Goal: Task Accomplishment & Management: Use online tool/utility

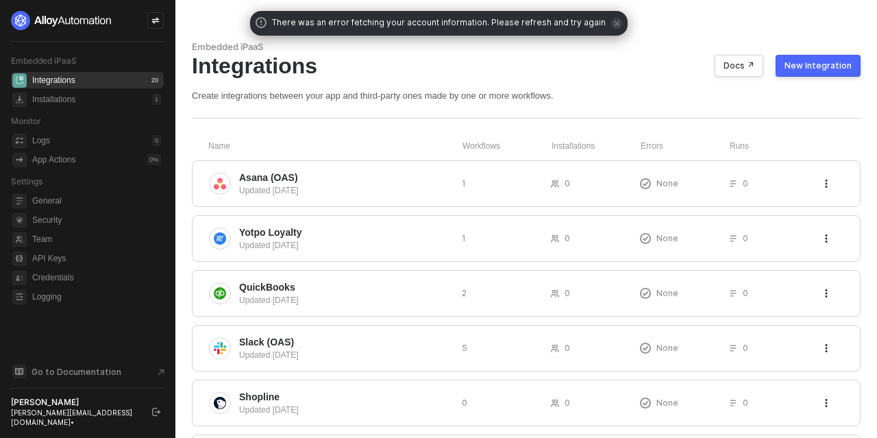
click at [805, 66] on div "New Integration" at bounding box center [818, 65] width 67 height 11
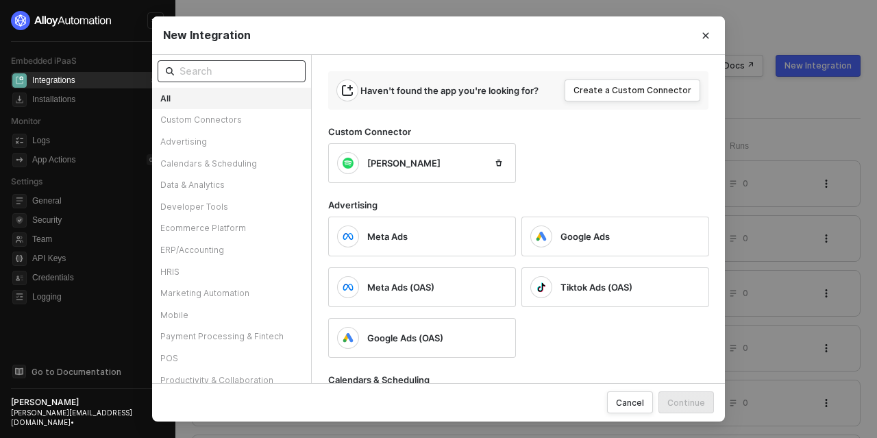
click at [234, 73] on input "text" at bounding box center [239, 71] width 118 height 15
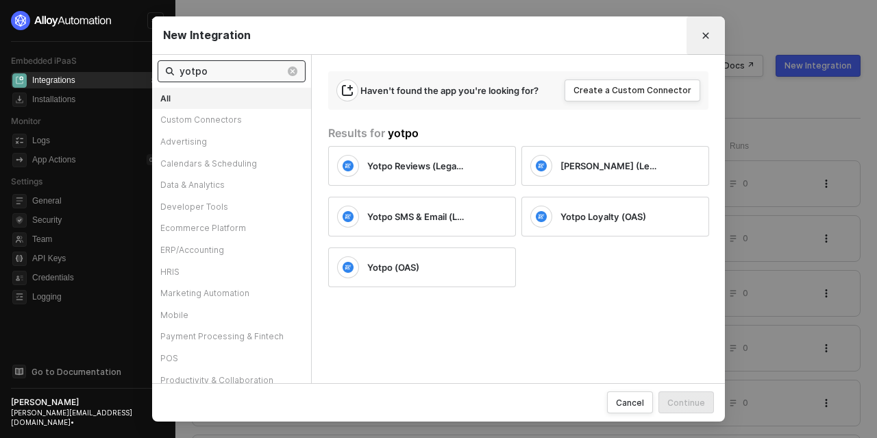
type input "yotpo"
click at [703, 32] on icon "Close" at bounding box center [706, 36] width 8 height 8
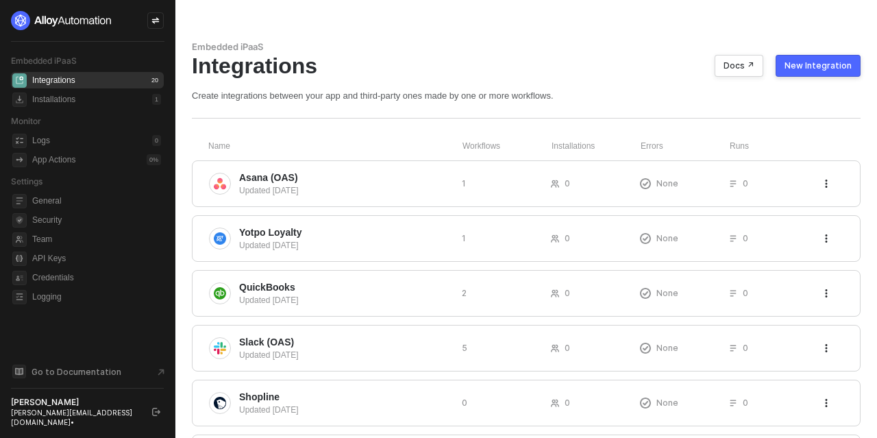
click at [808, 67] on div "New Integration" at bounding box center [818, 65] width 67 height 11
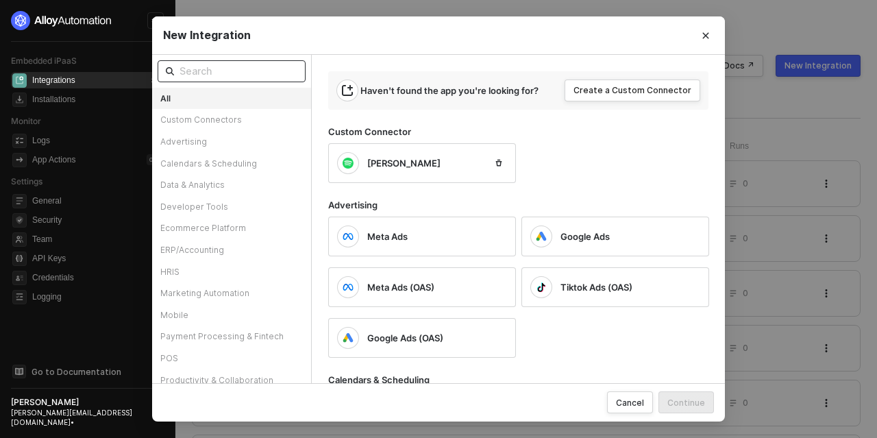
click at [232, 67] on input "text" at bounding box center [239, 71] width 118 height 15
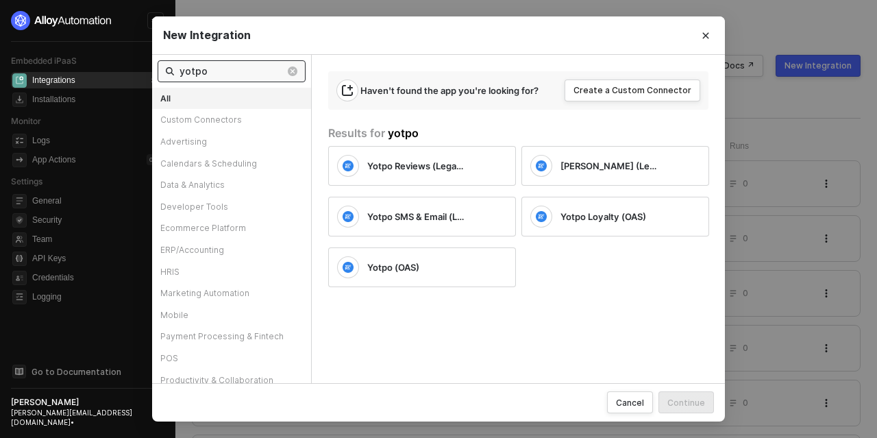
type input "yotpo"
click at [700, 36] on button "Close" at bounding box center [706, 36] width 22 height 22
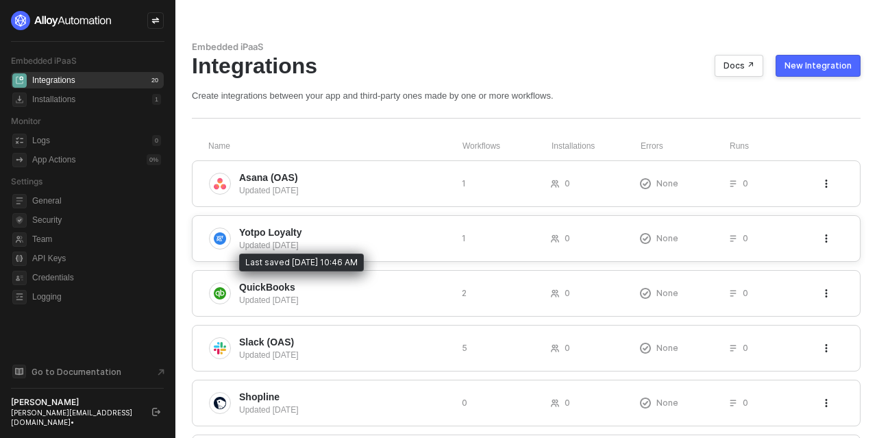
click at [365, 240] on div "Updated [DATE]" at bounding box center [345, 245] width 212 height 12
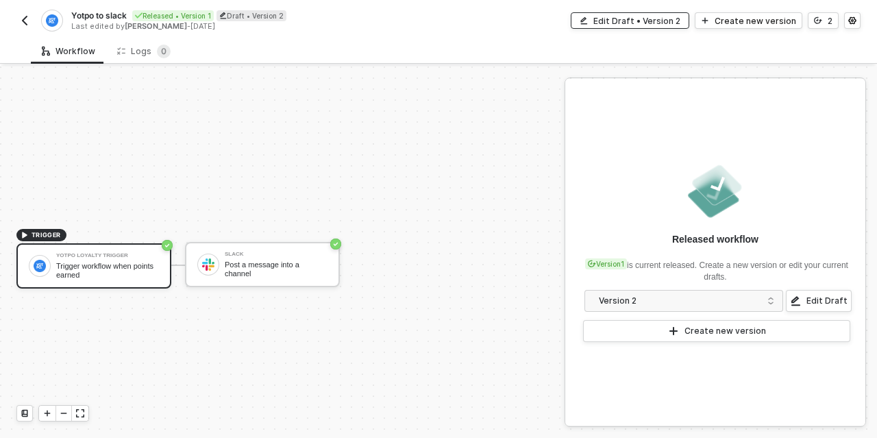
scroll to position [25, 0]
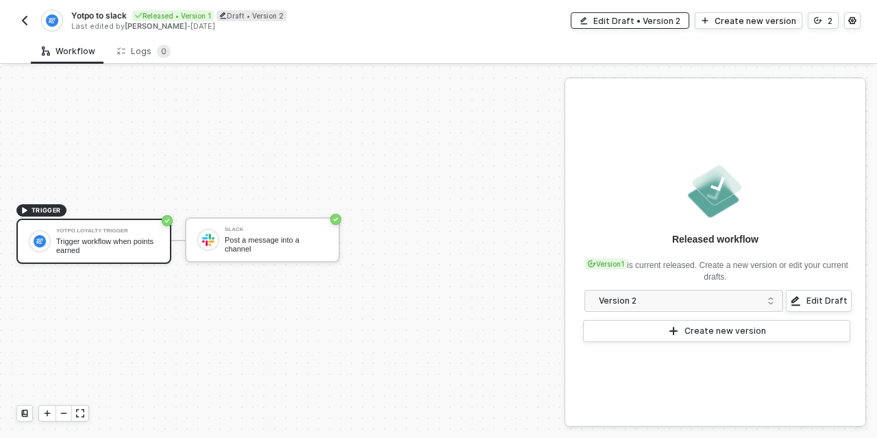
click at [648, 17] on div "Edit Draft • Version 2" at bounding box center [637, 21] width 87 height 12
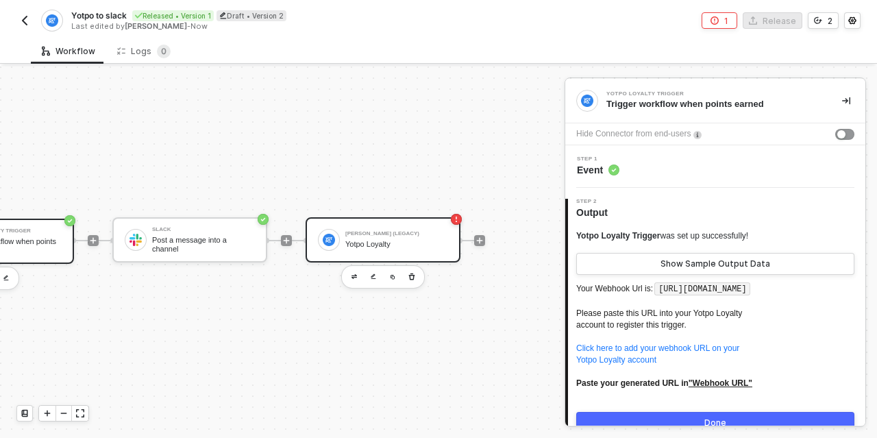
scroll to position [25, 103]
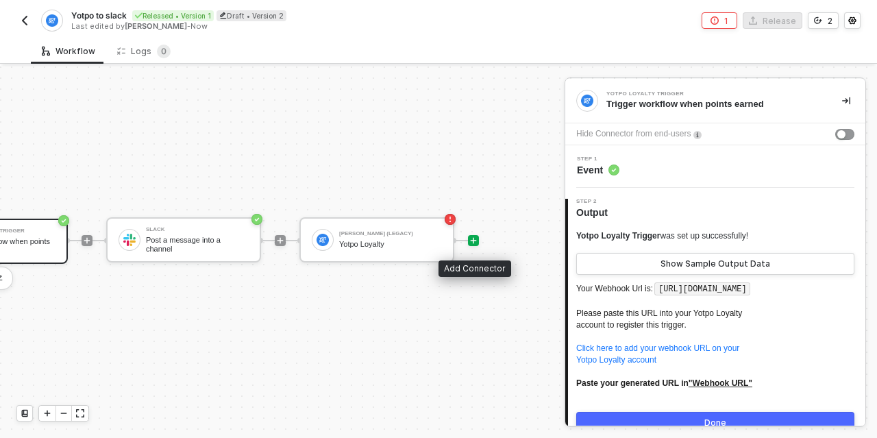
click at [476, 239] on icon "icon-play" at bounding box center [474, 240] width 8 height 8
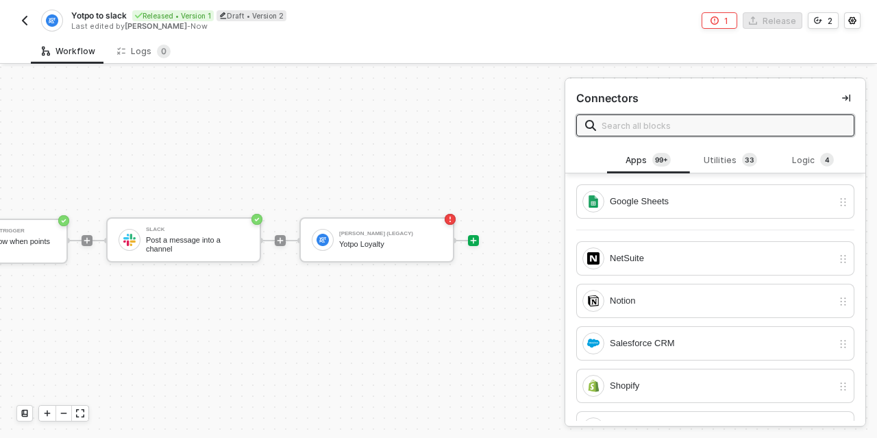
click at [635, 127] on input "text" at bounding box center [724, 125] width 244 height 15
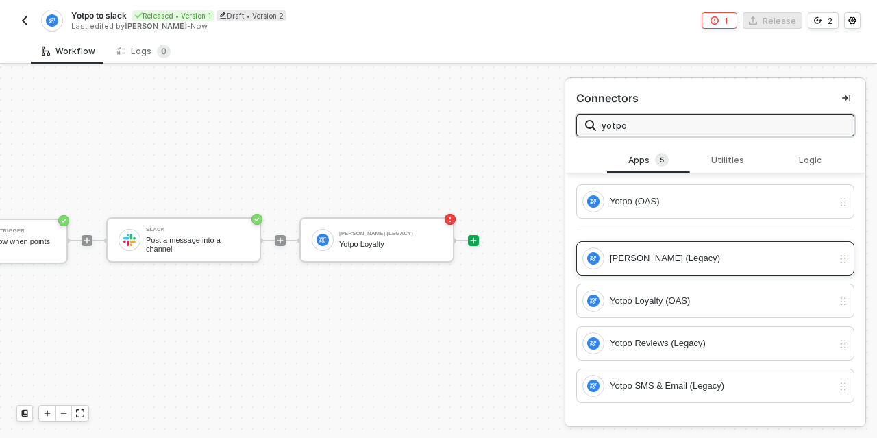
scroll to position [1, 0]
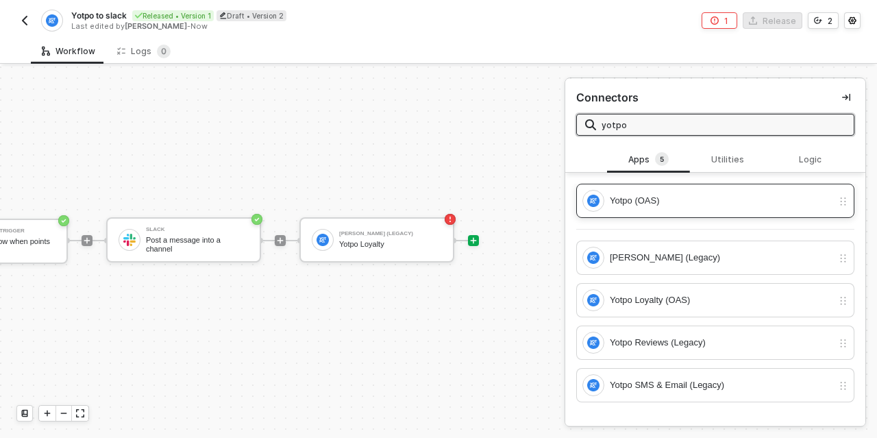
type input "yotpo"
click at [645, 202] on div "Yotpo (OAS)" at bounding box center [721, 200] width 223 height 15
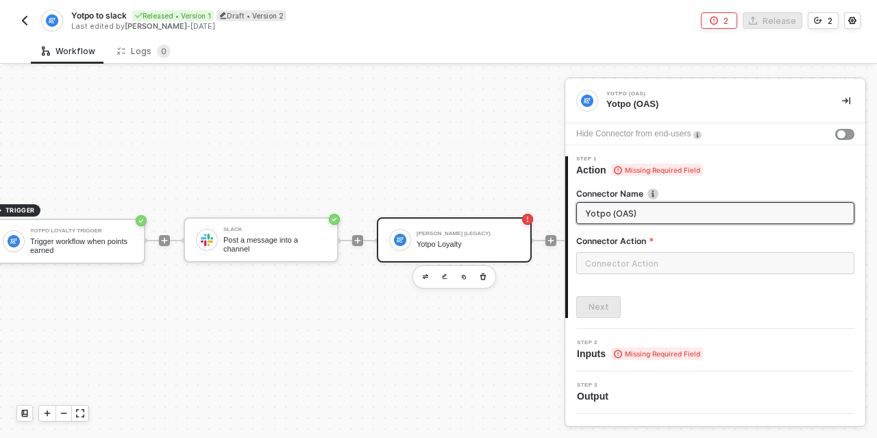
scroll to position [25, 0]
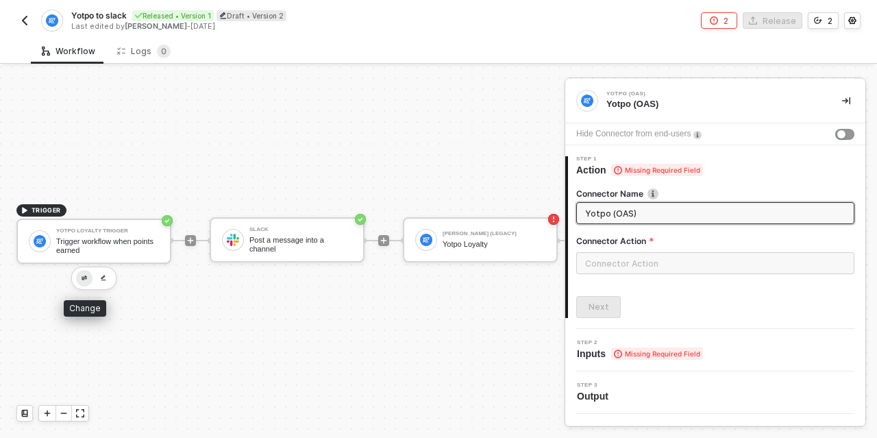
click at [85, 278] on img "button" at bounding box center [84, 278] width 5 height 5
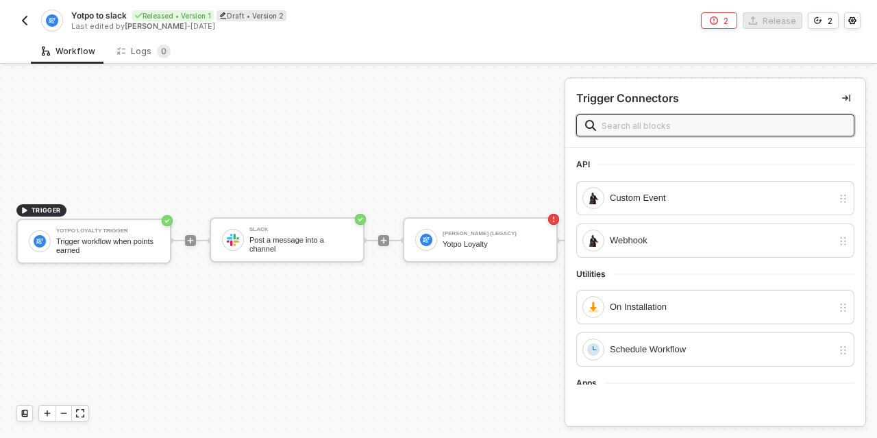
click at [624, 121] on input "text" at bounding box center [724, 125] width 244 height 15
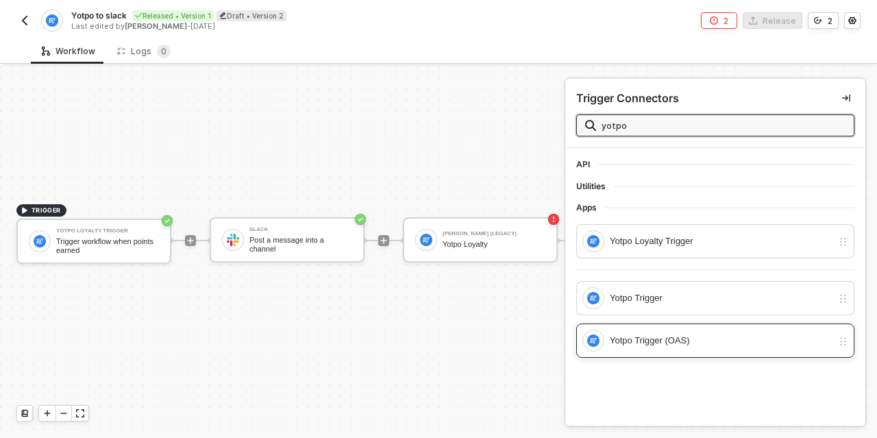
type input "yotpo"
click at [657, 337] on div "Yotpo Trigger (OAS)" at bounding box center [721, 340] width 223 height 15
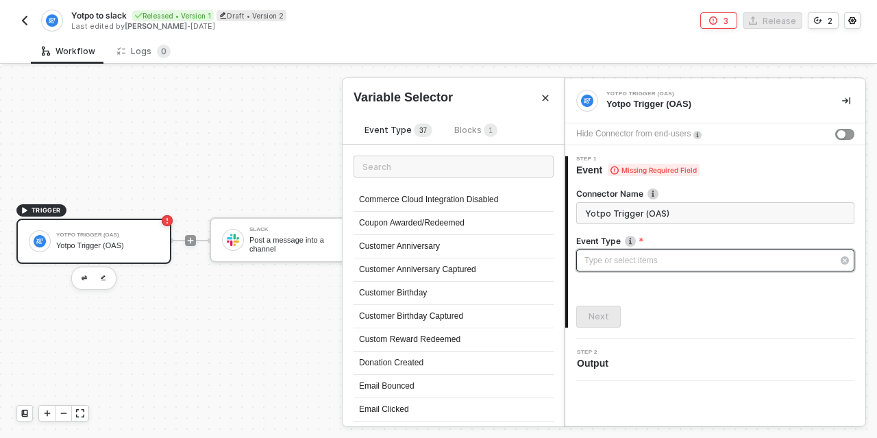
click at [644, 264] on div "Type or select items ﻿" at bounding box center [709, 260] width 248 height 13
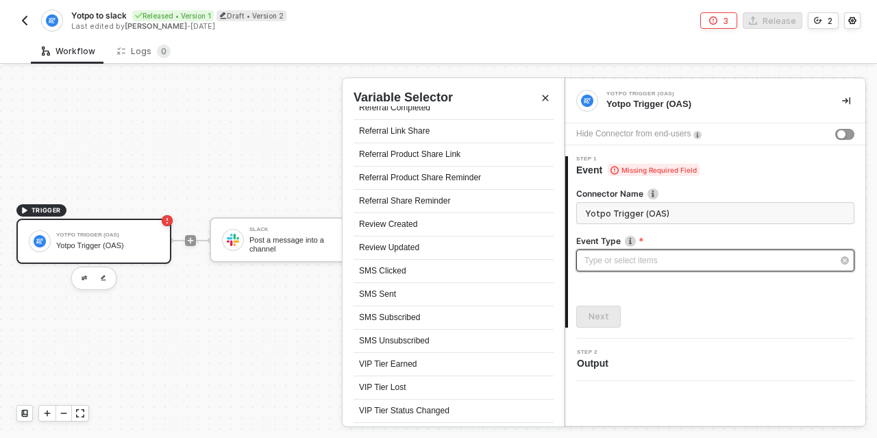
scroll to position [637, 0]
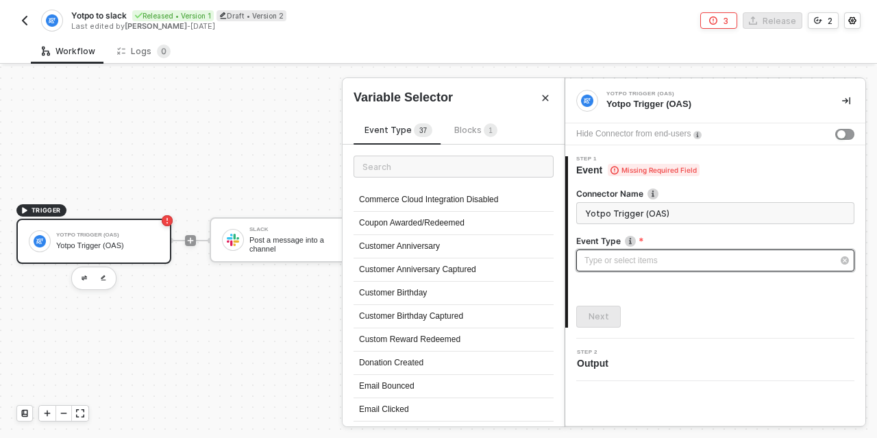
click at [585, 255] on div "Type or select items ﻿" at bounding box center [709, 260] width 248 height 13
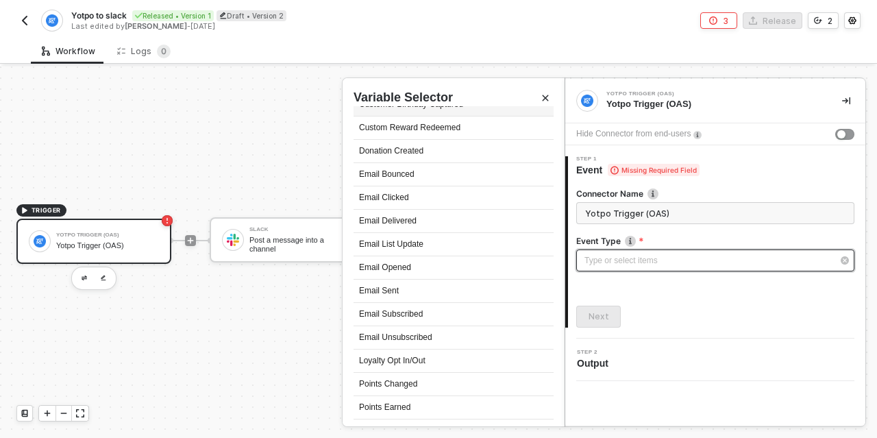
scroll to position [313, 0]
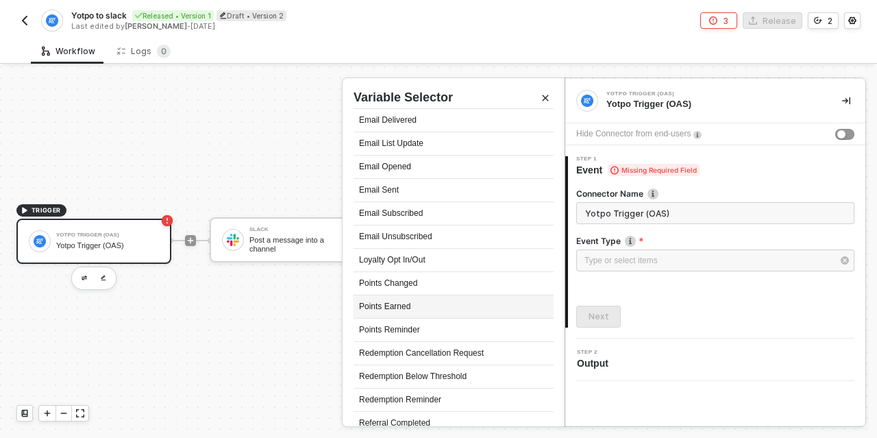
click at [406, 300] on div "Points Earned" at bounding box center [454, 306] width 200 height 23
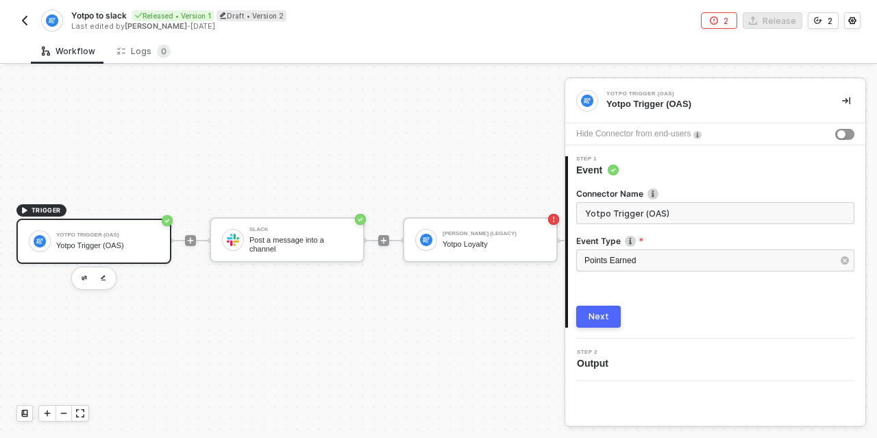
click at [611, 317] on button "Next" at bounding box center [598, 317] width 45 height 22
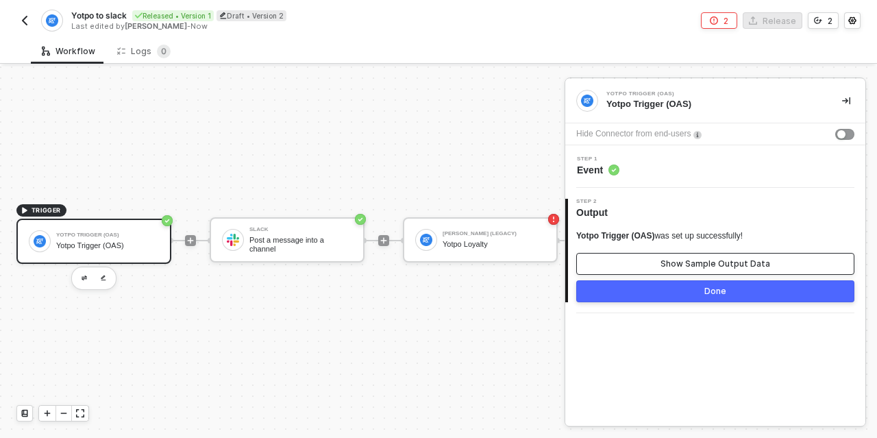
click at [651, 260] on button "Show Sample Output Data" at bounding box center [715, 264] width 278 height 22
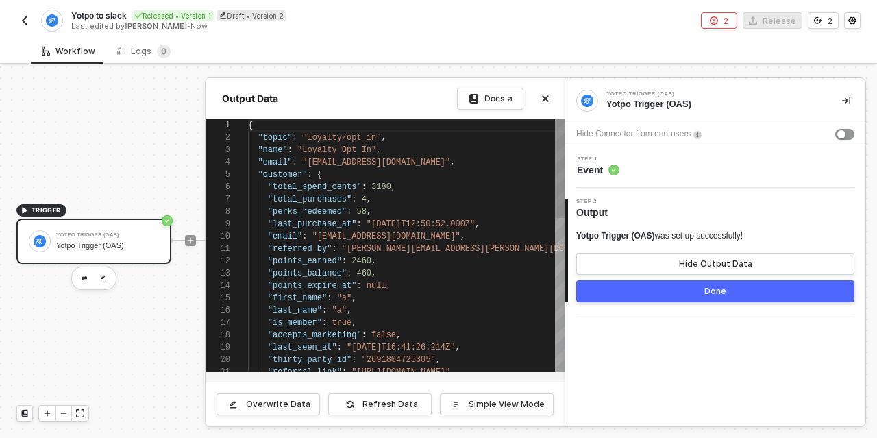
scroll to position [123, 0]
click at [634, 45] on div "Workflow Logs 0" at bounding box center [454, 50] width 846 height 25
click at [546, 103] on button "Close" at bounding box center [545, 98] width 16 height 16
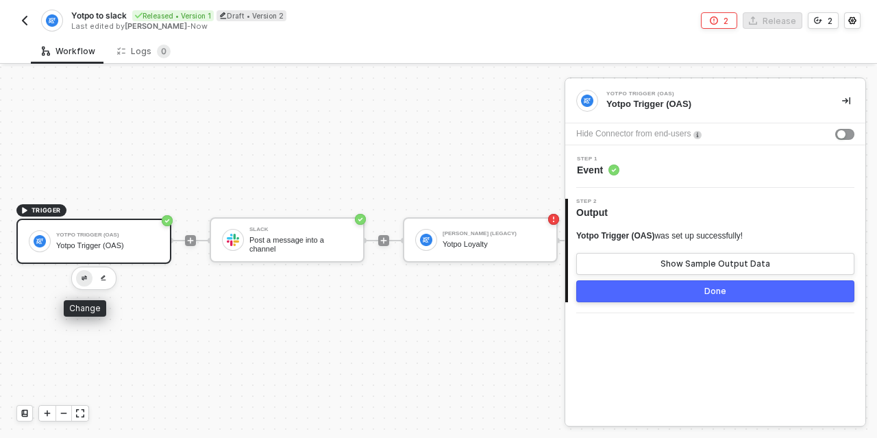
click at [82, 278] on img "button" at bounding box center [84, 278] width 5 height 5
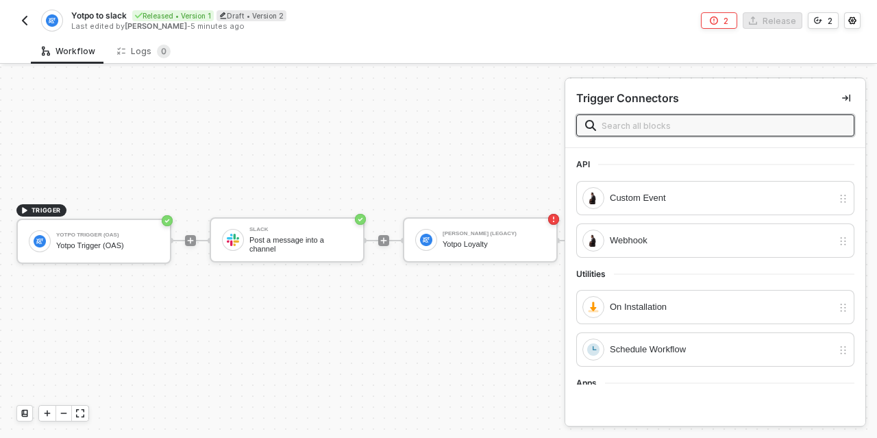
click at [639, 125] on input "text" at bounding box center [724, 125] width 244 height 15
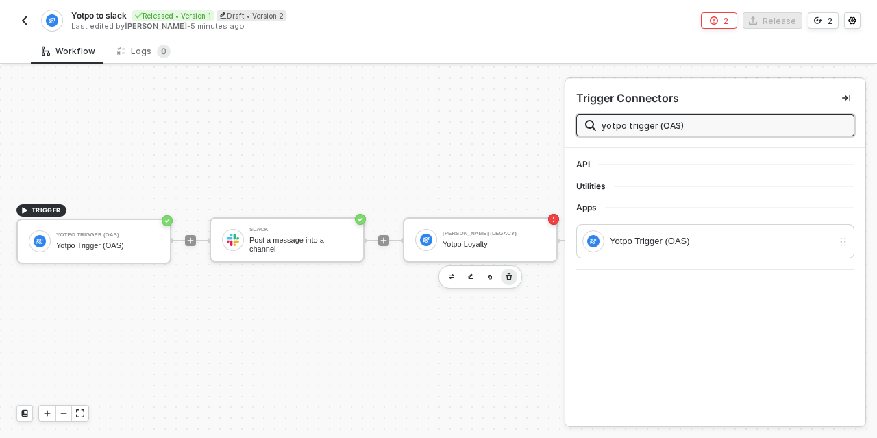
type input "yotpo trigger (OAS)"
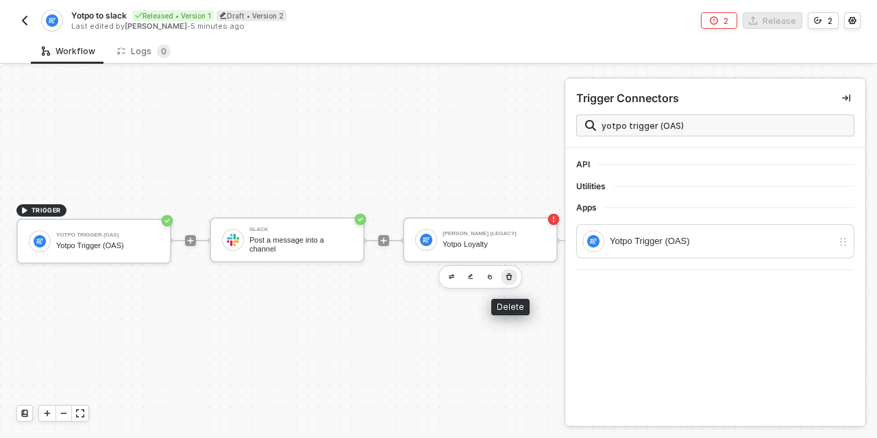
click at [509, 279] on icon "button" at bounding box center [509, 276] width 8 height 11
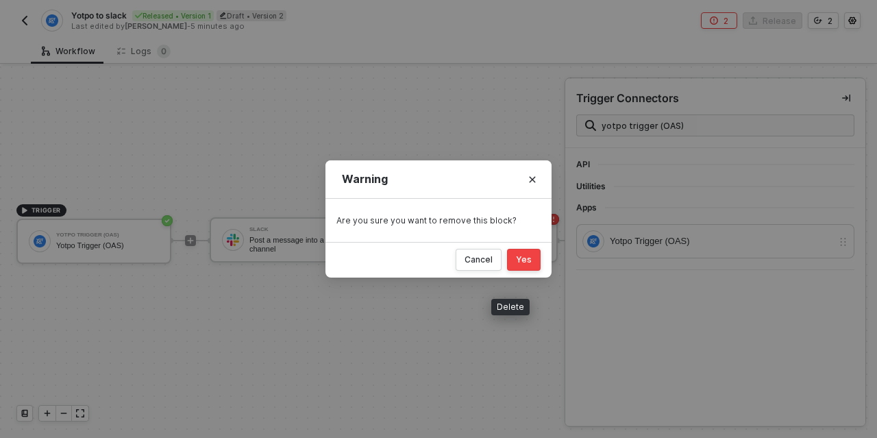
click at [530, 258] on div "Yes" at bounding box center [524, 259] width 16 height 11
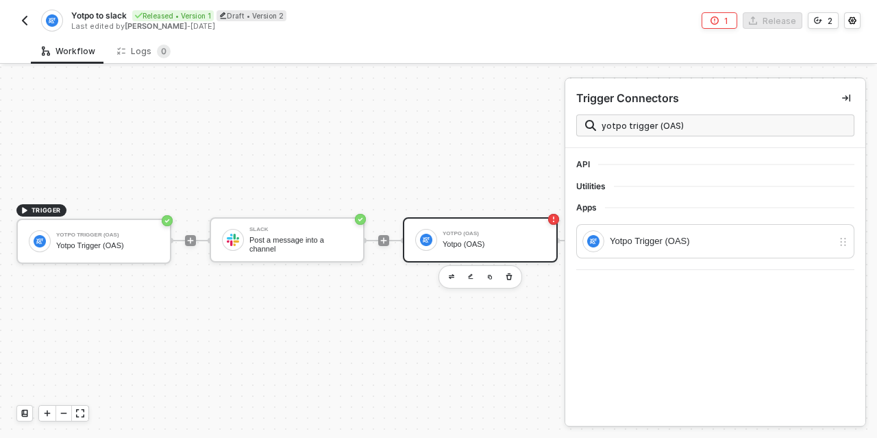
click at [493, 228] on div "Yotpo (OAS) Yotpo (OAS)" at bounding box center [494, 240] width 103 height 26
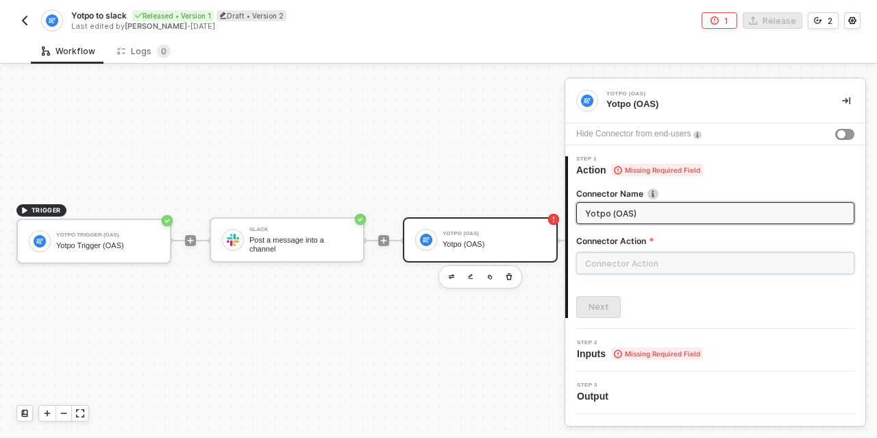
click at [631, 265] on input "text" at bounding box center [715, 263] width 278 height 22
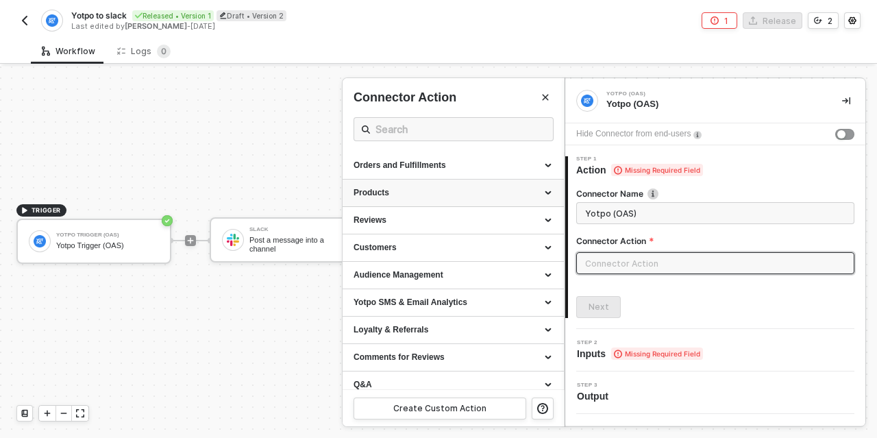
click at [393, 192] on div "Products" at bounding box center [453, 193] width 199 height 12
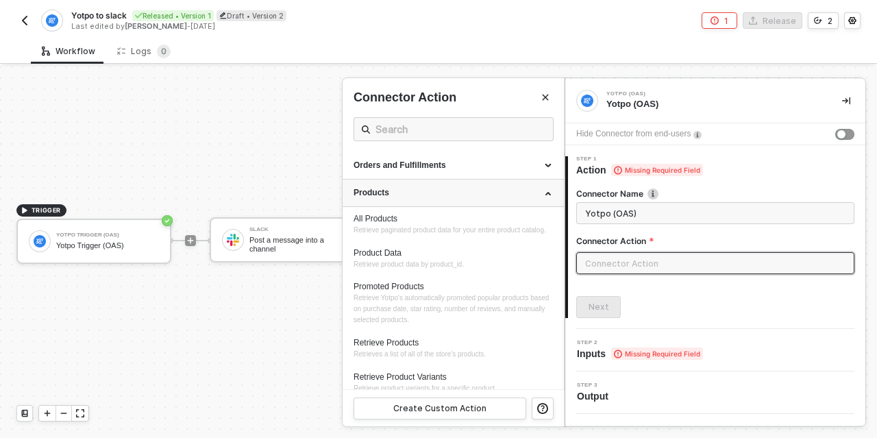
click at [393, 192] on div "Products" at bounding box center [453, 193] width 199 height 12
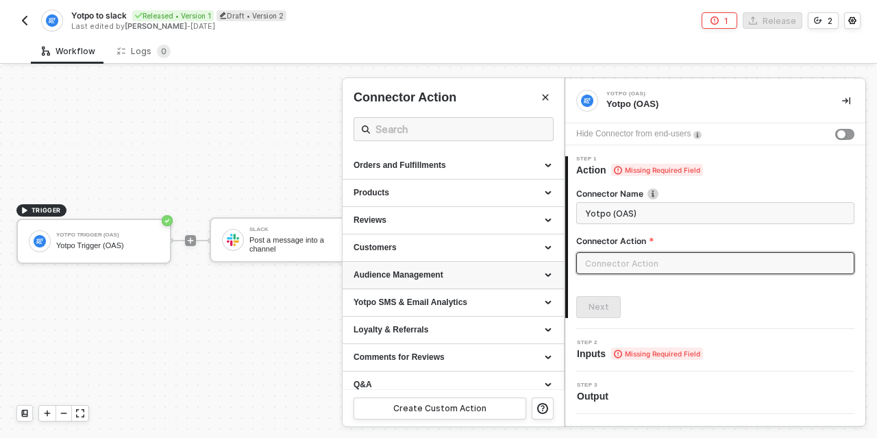
scroll to position [8, 0]
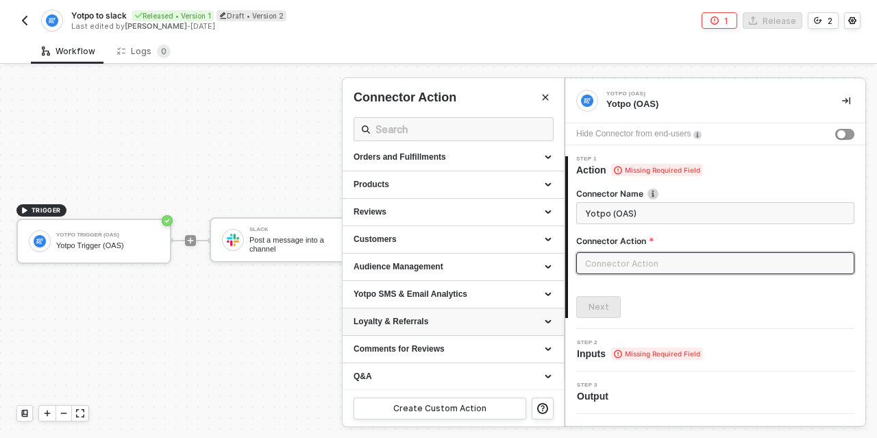
click at [412, 319] on div "Loyalty & Referrals" at bounding box center [453, 322] width 199 height 12
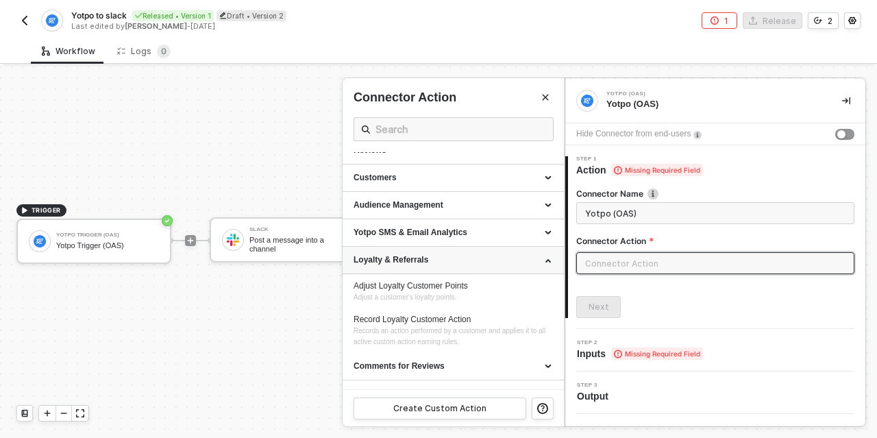
scroll to position [73, 0]
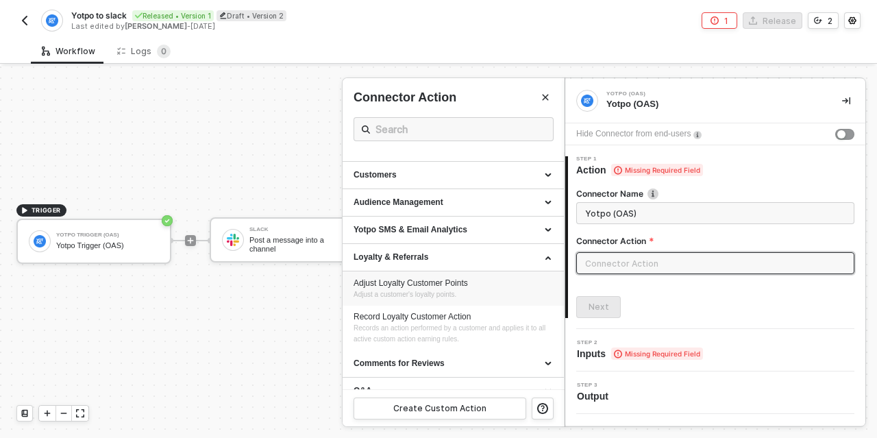
click at [435, 286] on div "Adjust Loyalty Customer Points" at bounding box center [453, 284] width 199 height 12
type input "Adjust a customer's loyalty points."
type input "Loyalty & Referrals - Adjust Loyalty Customer Points"
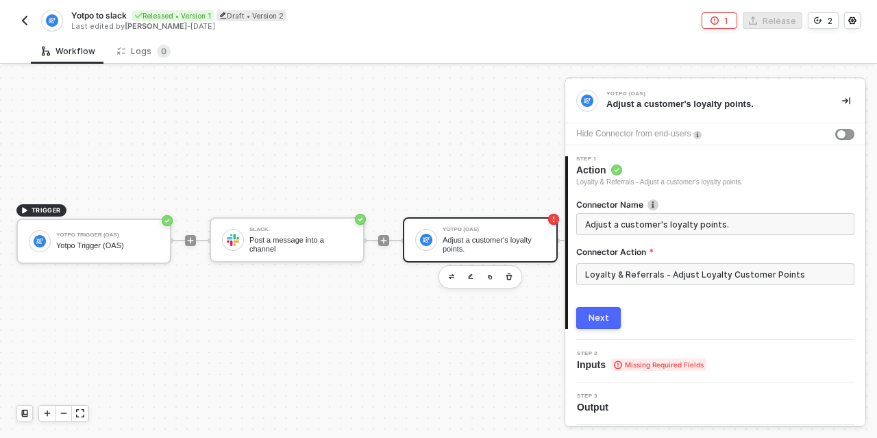
click at [604, 319] on div "Next" at bounding box center [599, 318] width 21 height 11
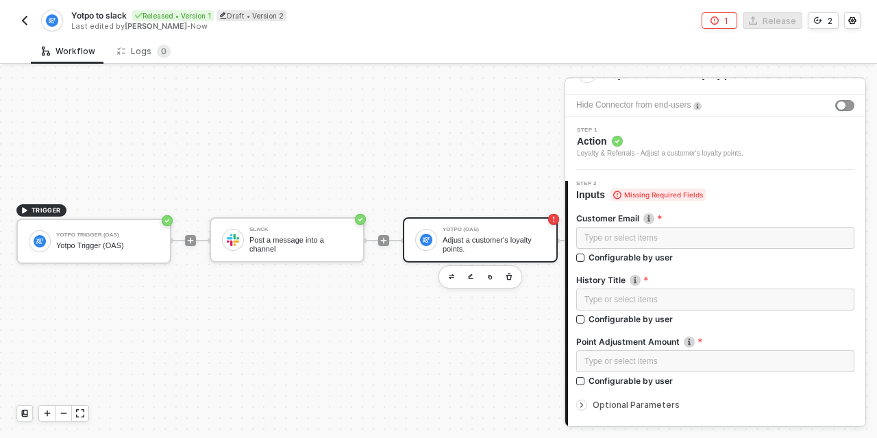
scroll to position [32, 0]
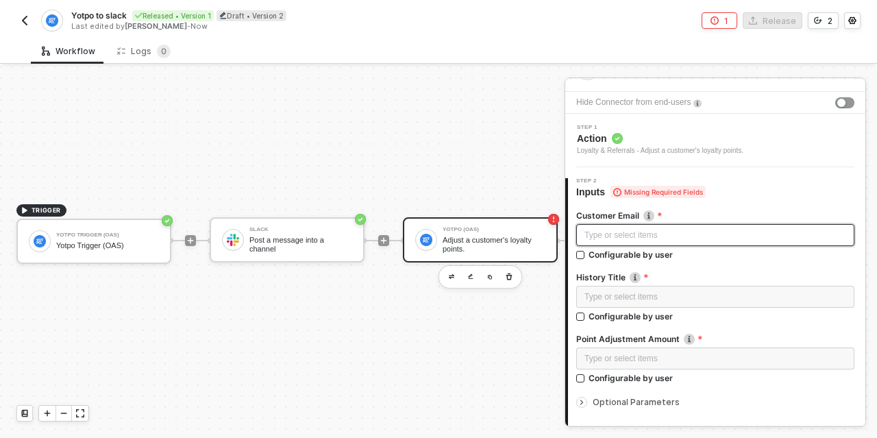
click at [633, 243] on div "Type or select items ﻿" at bounding box center [715, 235] width 278 height 22
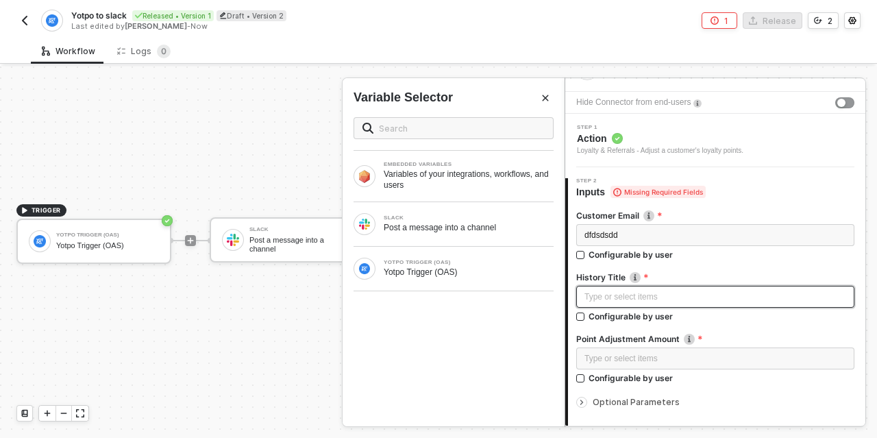
click at [618, 299] on div "Type or select items ﻿" at bounding box center [716, 297] width 262 height 13
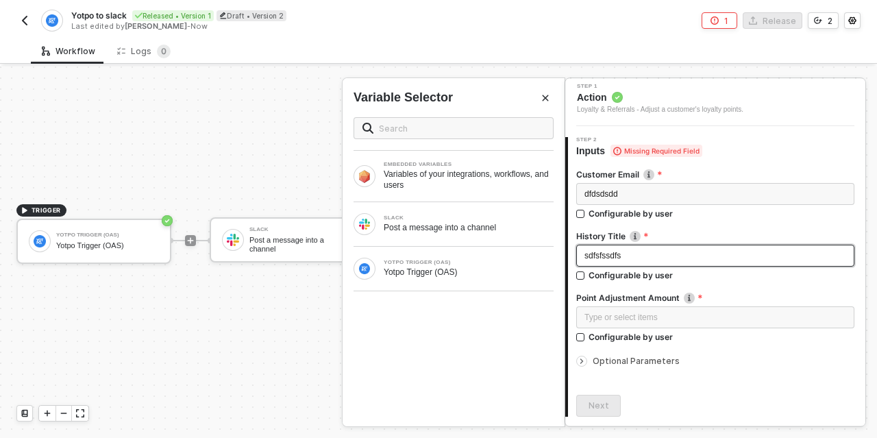
scroll to position [73, 0]
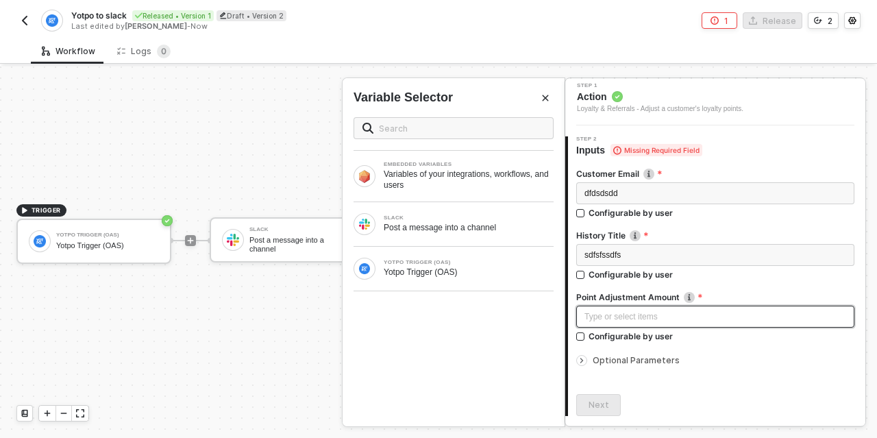
click at [631, 324] on div "Type or select items ﻿" at bounding box center [715, 317] width 278 height 22
click at [623, 323] on div "Type or select items ﻿" at bounding box center [715, 317] width 278 height 22
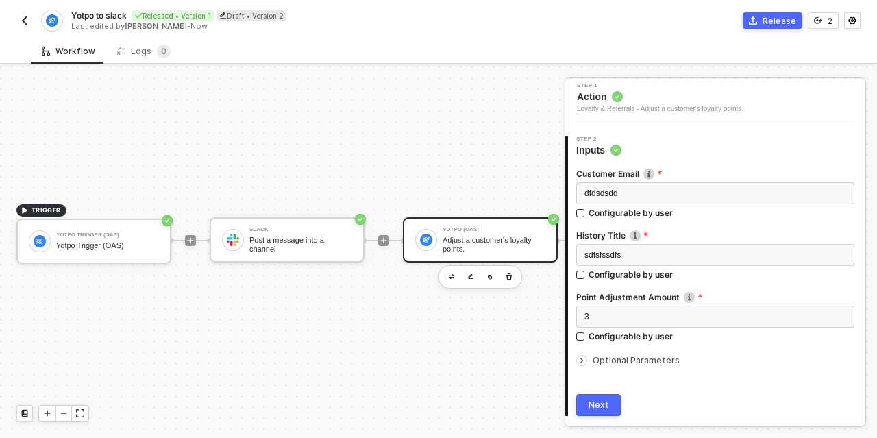
click at [611, 399] on button "Next" at bounding box center [598, 405] width 45 height 22
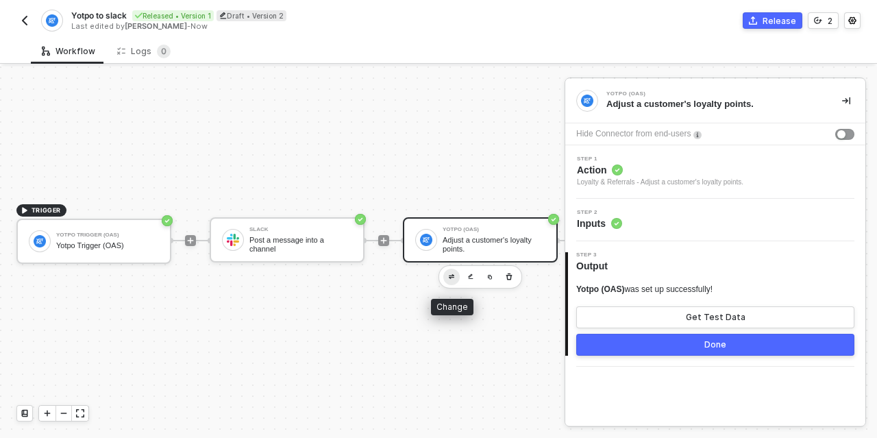
click at [452, 275] on img "button" at bounding box center [451, 276] width 5 height 5
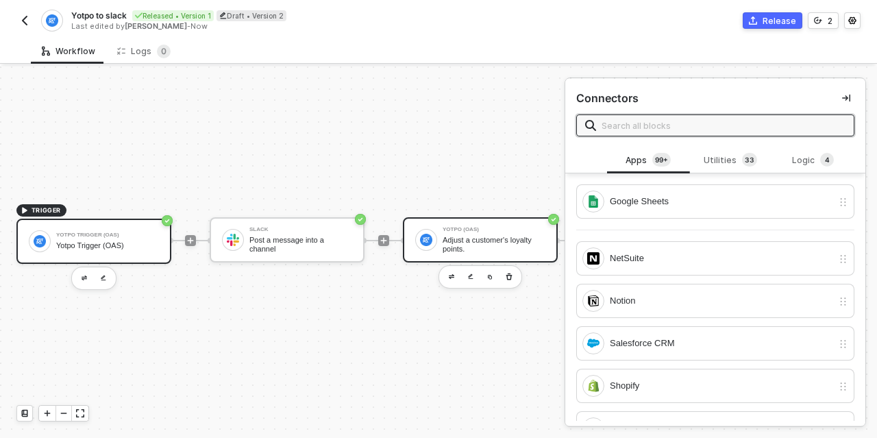
click at [73, 239] on div "Yotpo Trigger (OAS) Yotpo Trigger (OAS)" at bounding box center [107, 241] width 103 height 26
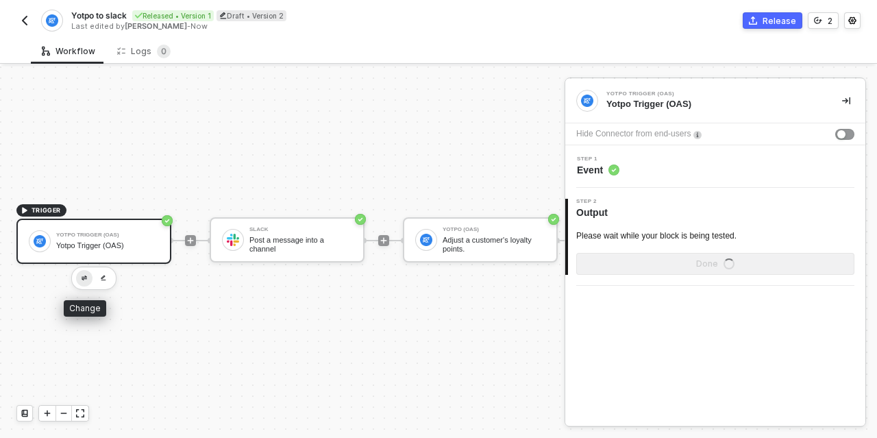
click at [88, 276] on button "button" at bounding box center [84, 278] width 16 height 16
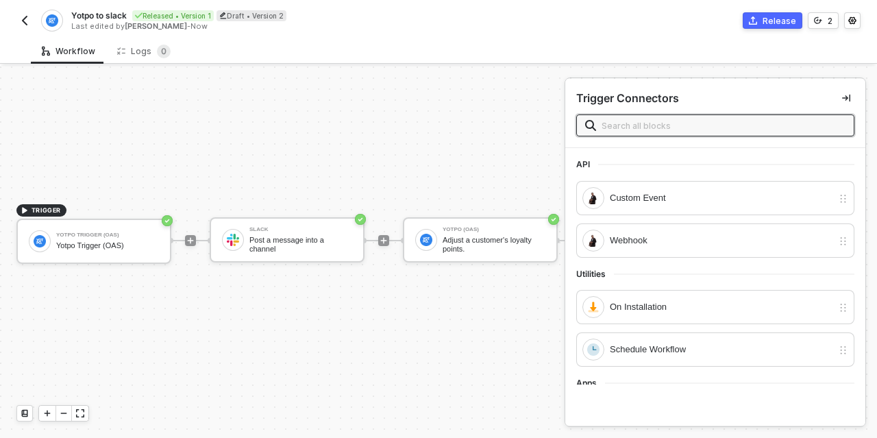
click at [653, 118] on input "text" at bounding box center [724, 125] width 244 height 15
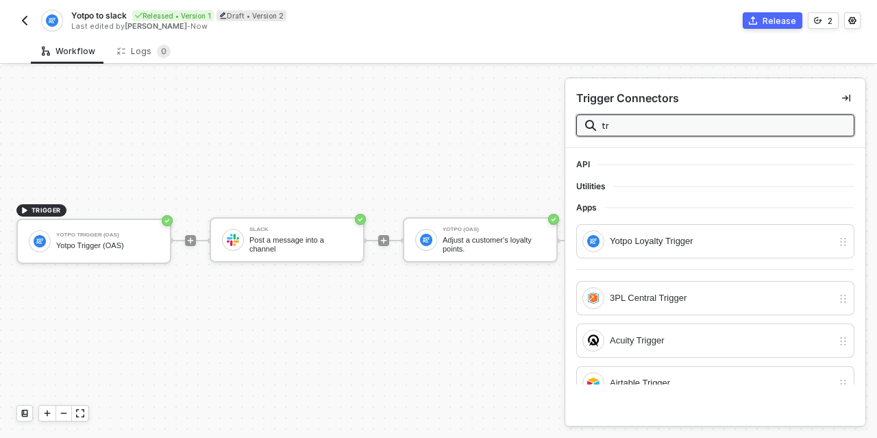
type input "t"
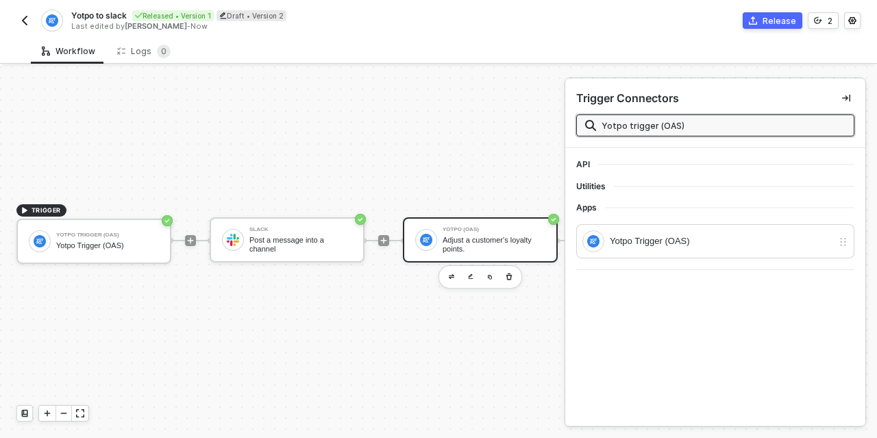
type input "Yotpo trigger (OAS)"
click at [491, 240] on div "Adjust a customer's loyalty points." at bounding box center [494, 244] width 103 height 17
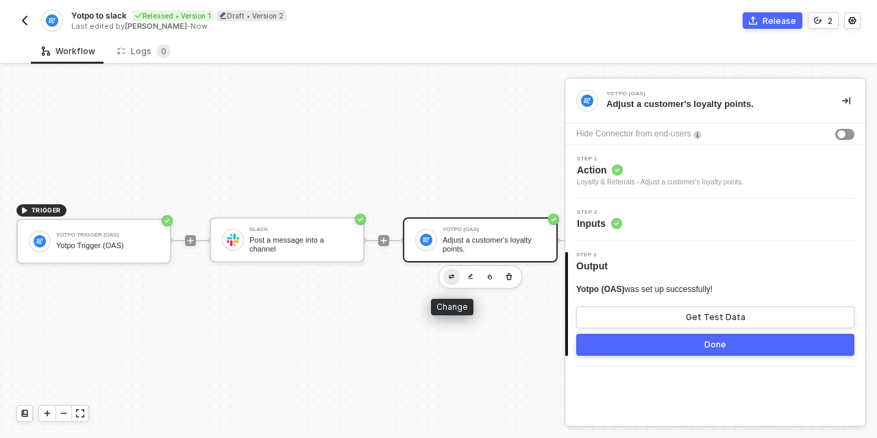
click at [454, 274] on img "button" at bounding box center [451, 276] width 5 height 5
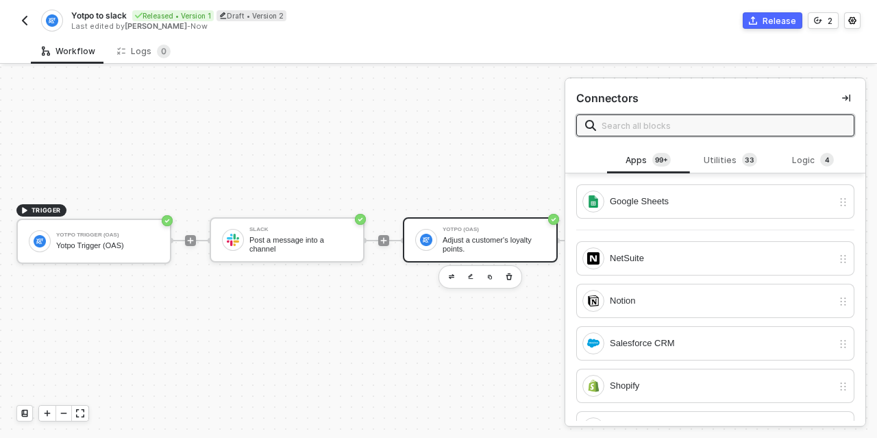
click at [620, 125] on input "text" at bounding box center [724, 125] width 244 height 15
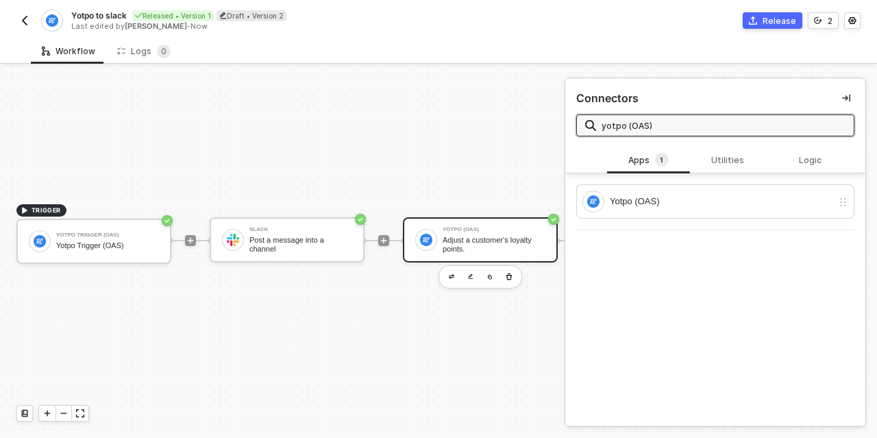
type input "yotpo (OAS)"
